Goal: Task Accomplishment & Management: Use online tool/utility

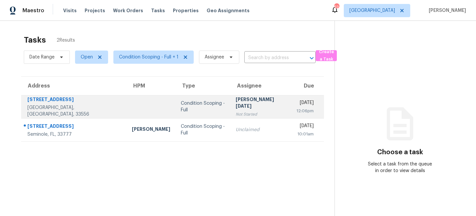
click at [181, 107] on div "Condition Scoping - Full" at bounding box center [203, 106] width 44 height 13
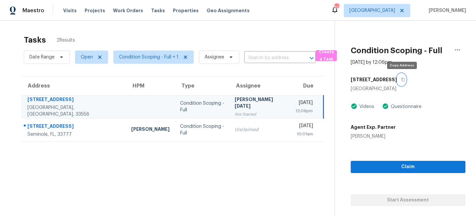
click at [403, 79] on icon "button" at bounding box center [403, 80] width 4 height 4
click at [402, 79] on icon "button" at bounding box center [402, 80] width 3 height 4
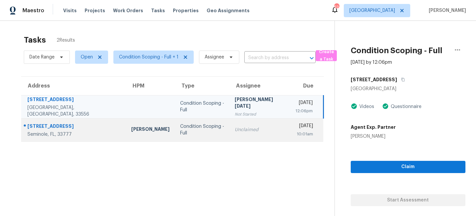
click at [238, 129] on div "Unclaimed" at bounding box center [260, 130] width 50 height 7
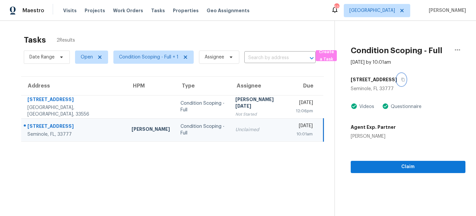
click at [401, 80] on icon "button" at bounding box center [403, 80] width 4 height 4
click at [395, 12] on span "Tampa" at bounding box center [372, 10] width 46 height 7
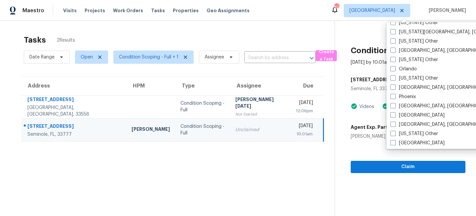
scroll to position [725, 0]
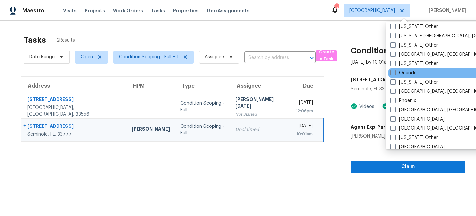
click at [402, 69] on div "Orlando" at bounding box center [454, 72] width 133 height 9
click at [395, 75] on span at bounding box center [392, 72] width 5 height 5
click at [395, 74] on input "Orlando" at bounding box center [392, 72] width 4 height 4
checkbox input "true"
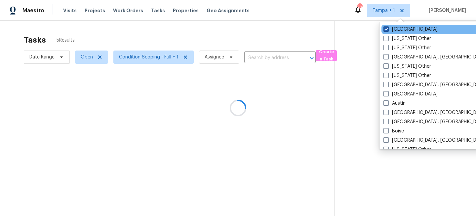
click at [399, 29] on label "Tampa" at bounding box center [411, 29] width 54 height 7
click at [388, 29] on input "Tampa" at bounding box center [386, 28] width 4 height 4
checkbox input "false"
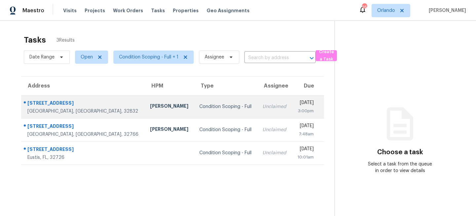
click at [199, 102] on td "Condition Scoping - Full" at bounding box center [225, 106] width 63 height 23
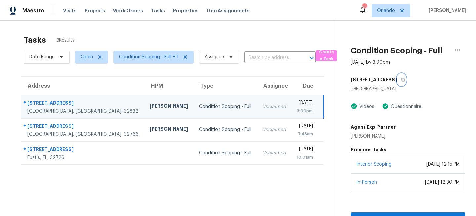
click at [405, 80] on icon "button" at bounding box center [402, 80] width 3 height 4
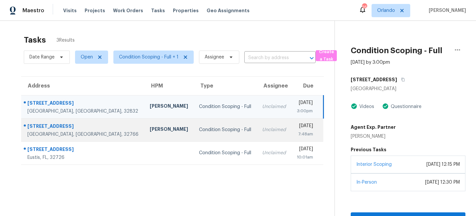
click at [262, 129] on div "Unclaimed" at bounding box center [274, 130] width 24 height 7
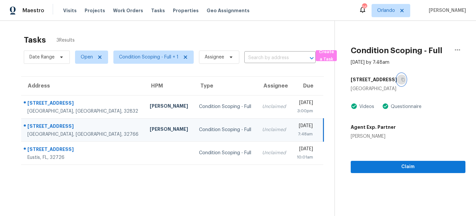
click at [401, 81] on icon "button" at bounding box center [403, 80] width 4 height 4
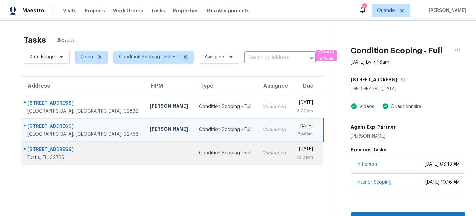
click at [262, 152] on div "Unclaimed" at bounding box center [274, 153] width 24 height 7
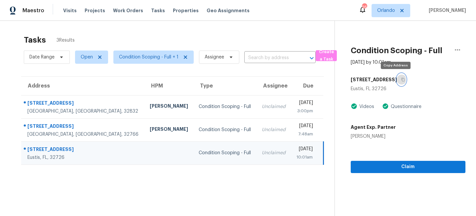
click at [401, 79] on icon "button" at bounding box center [402, 80] width 3 height 4
click at [395, 11] on span "Orlando" at bounding box center [386, 10] width 18 height 7
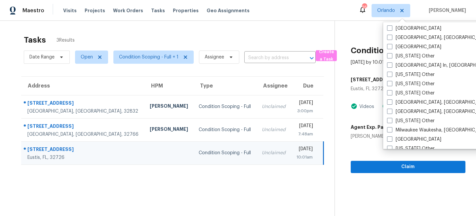
scroll to position [464, 0]
click at [389, 109] on span at bounding box center [389, 110] width 5 height 5
click at [389, 109] on input "Miami, FL" at bounding box center [389, 110] width 4 height 4
checkbox input "true"
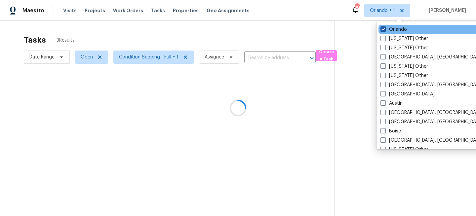
click at [394, 30] on label "Orlando" at bounding box center [394, 29] width 26 height 7
click at [385, 30] on input "Orlando" at bounding box center [383, 28] width 4 height 4
checkbox input "false"
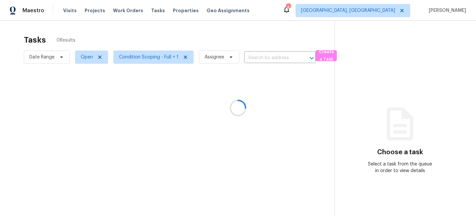
click at [389, 11] on div at bounding box center [238, 108] width 476 height 216
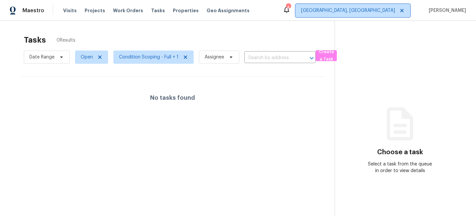
click at [391, 15] on span "Miami, FL" at bounding box center [353, 10] width 115 height 13
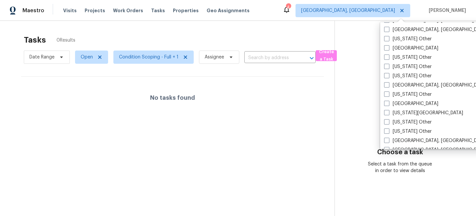
scroll to position [345, 0]
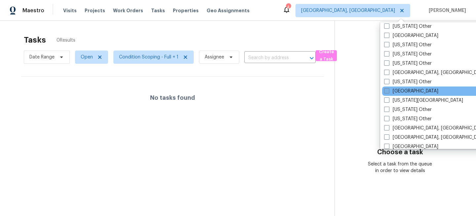
click at [398, 90] on label "Jacksonville" at bounding box center [411, 91] width 54 height 7
click at [388, 90] on input "Jacksonville" at bounding box center [386, 90] width 4 height 4
checkbox input "true"
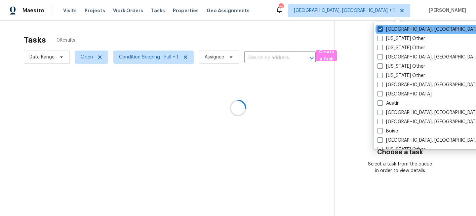
click at [387, 27] on label "Miami, FL" at bounding box center [429, 29] width 102 height 7
click at [382, 27] on input "Miami, FL" at bounding box center [380, 28] width 4 height 4
checkbox input "false"
